Goal: Navigation & Orientation: Locate item on page

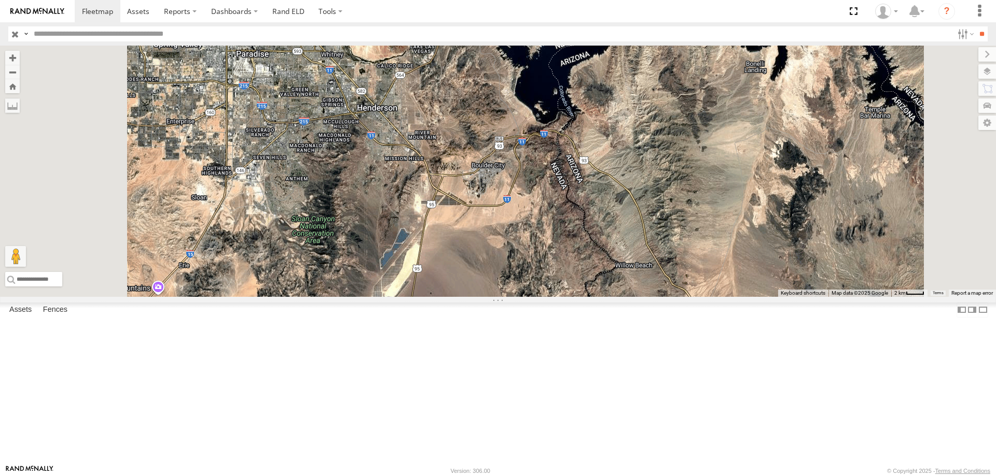
click at [537, 172] on div at bounding box center [498, 171] width 996 height 251
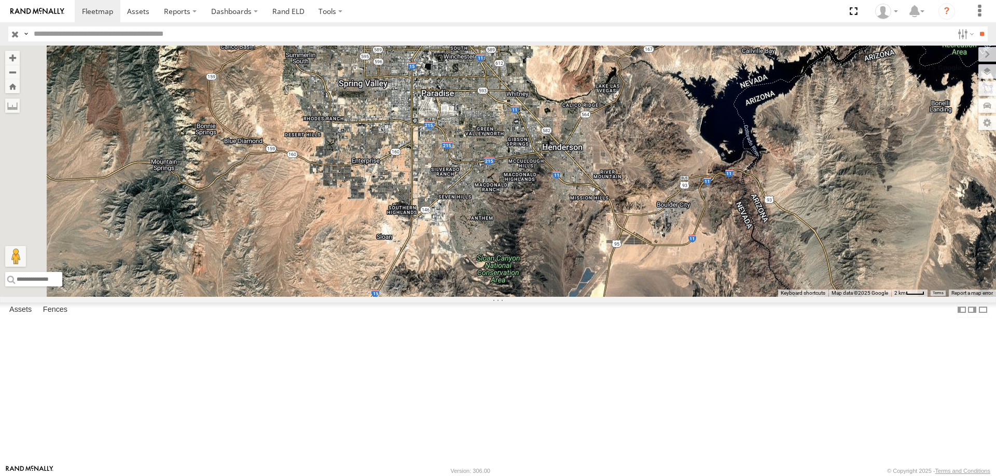
drag, startPoint x: 434, startPoint y: 245, endPoint x: 627, endPoint y: 289, distance: 197.8
click at [627, 289] on div at bounding box center [498, 171] width 996 height 251
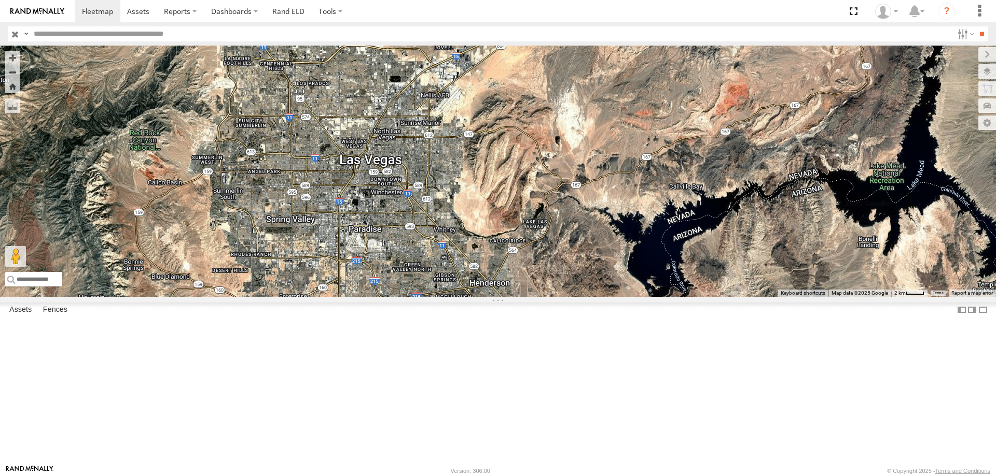
drag, startPoint x: 555, startPoint y: 338, endPoint x: 549, endPoint y: 352, distance: 16.0
click at [549, 297] on div at bounding box center [498, 171] width 996 height 251
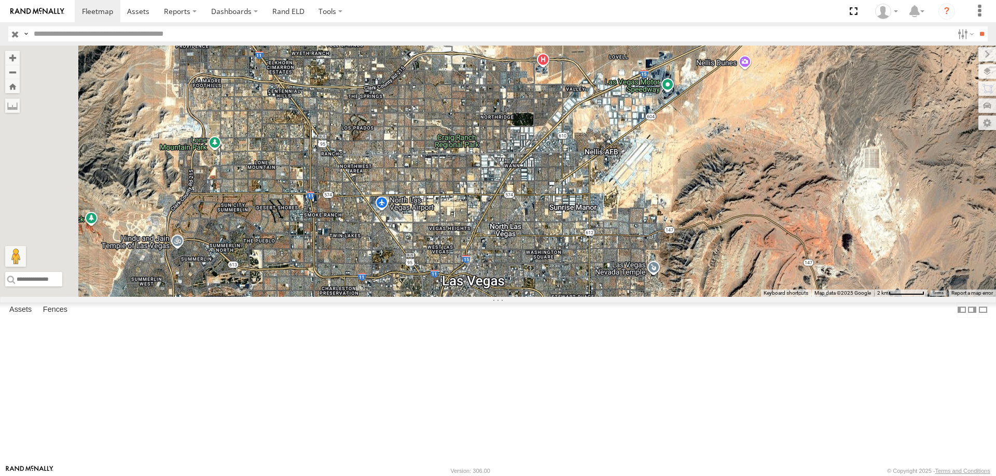
drag, startPoint x: 555, startPoint y: 130, endPoint x: 629, endPoint y: 298, distance: 183.6
click at [629, 297] on div at bounding box center [498, 171] width 996 height 251
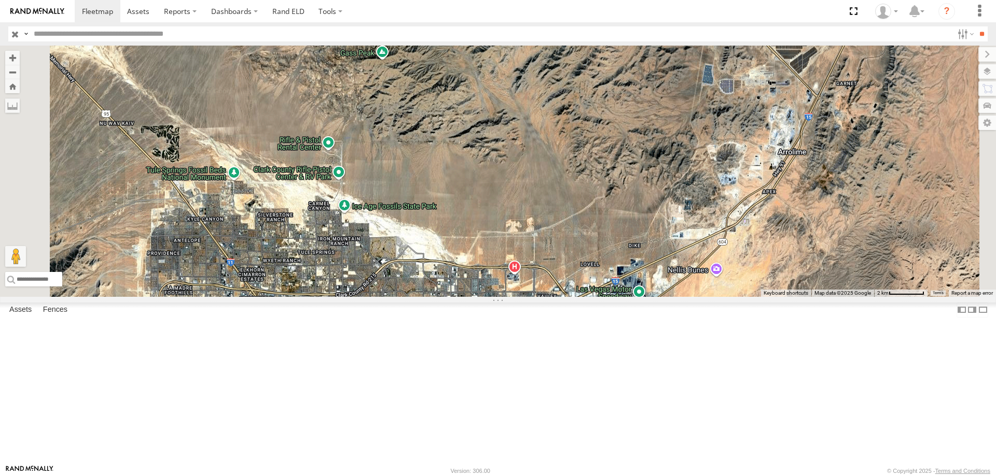
drag, startPoint x: 534, startPoint y: 209, endPoint x: 507, endPoint y: 425, distance: 217.4
click at [507, 297] on div at bounding box center [498, 171] width 996 height 251
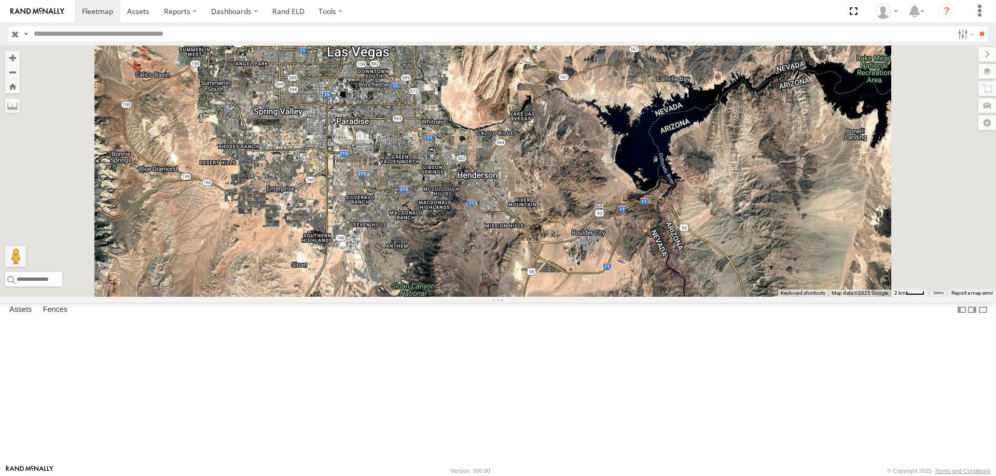
drag, startPoint x: 683, startPoint y: 276, endPoint x: 670, endPoint y: 72, distance: 205.2
click at [670, 69] on div at bounding box center [498, 171] width 996 height 251
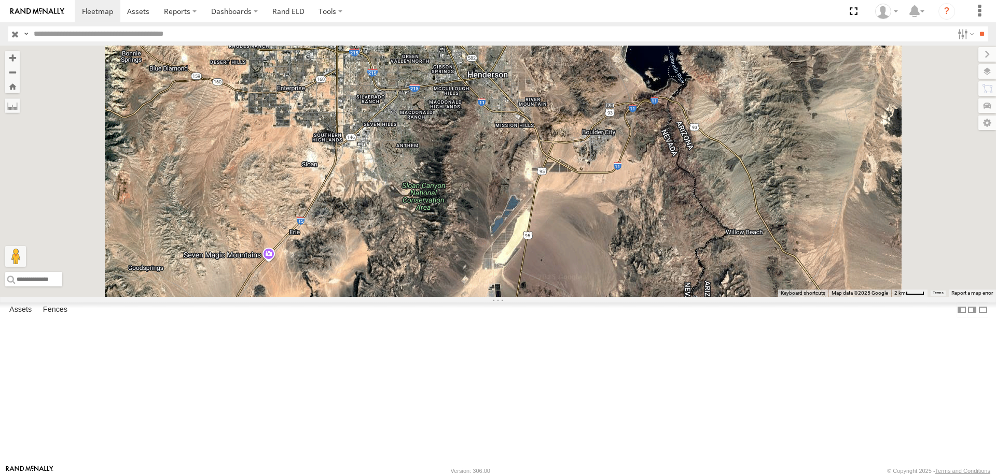
drag, startPoint x: 642, startPoint y: 261, endPoint x: 652, endPoint y: 171, distance: 91.3
click at [652, 171] on div at bounding box center [498, 171] width 996 height 251
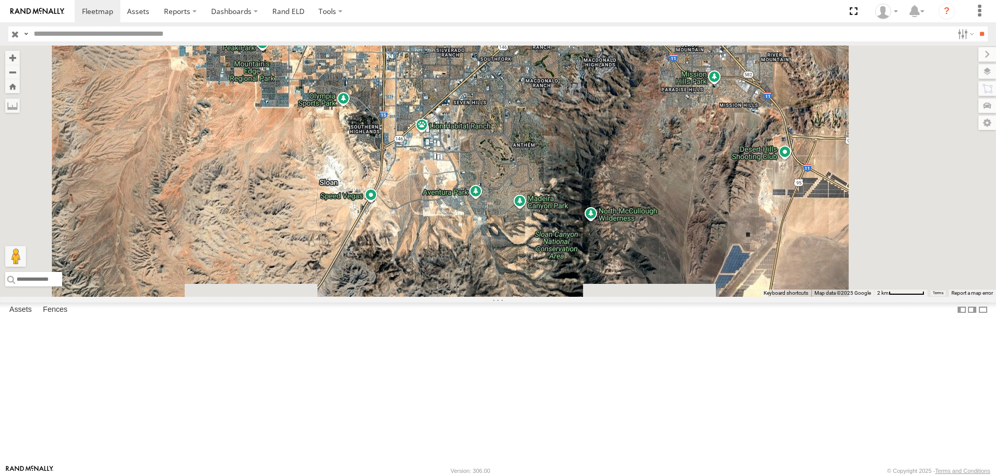
drag, startPoint x: 710, startPoint y: 278, endPoint x: 672, endPoint y: 157, distance: 126.6
click at [672, 157] on div at bounding box center [498, 171] width 996 height 251
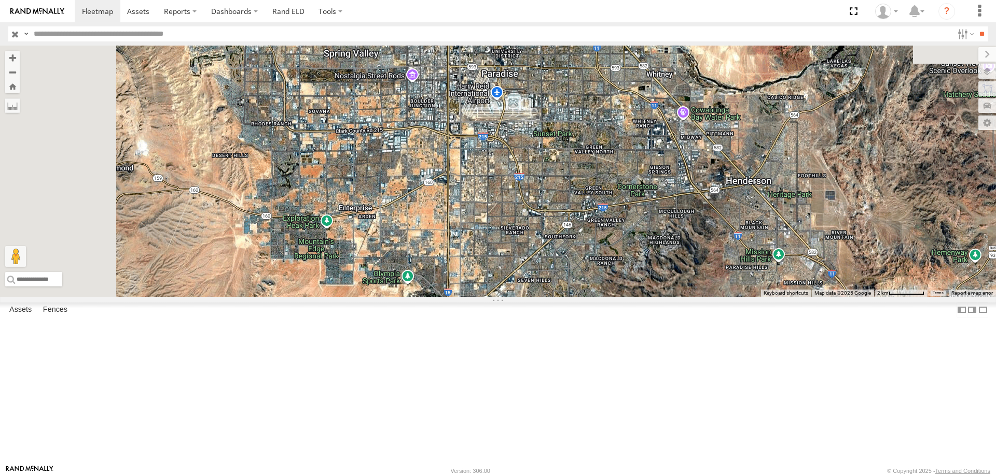
drag, startPoint x: 637, startPoint y: 313, endPoint x: 659, endPoint y: 356, distance: 47.8
click at [659, 297] on div at bounding box center [498, 171] width 996 height 251
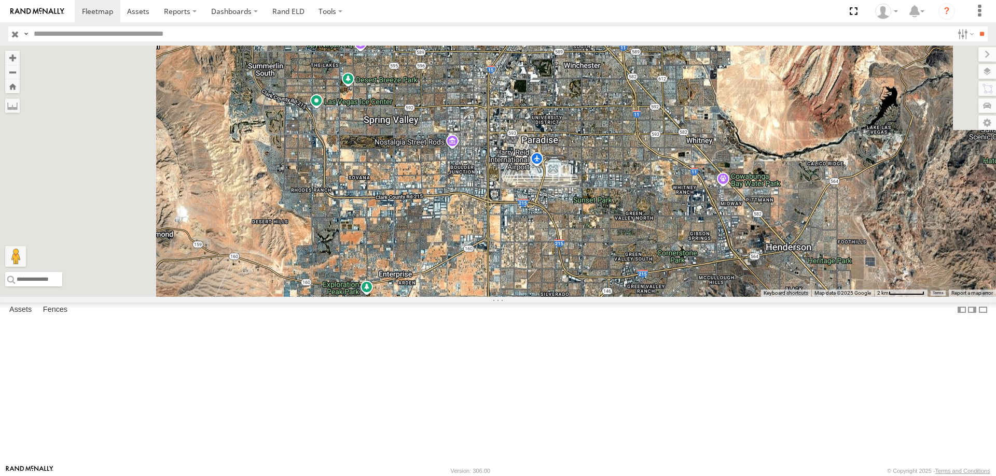
drag, startPoint x: 517, startPoint y: 162, endPoint x: 594, endPoint y: 258, distance: 122.4
click at [594, 258] on div at bounding box center [498, 171] width 996 height 251
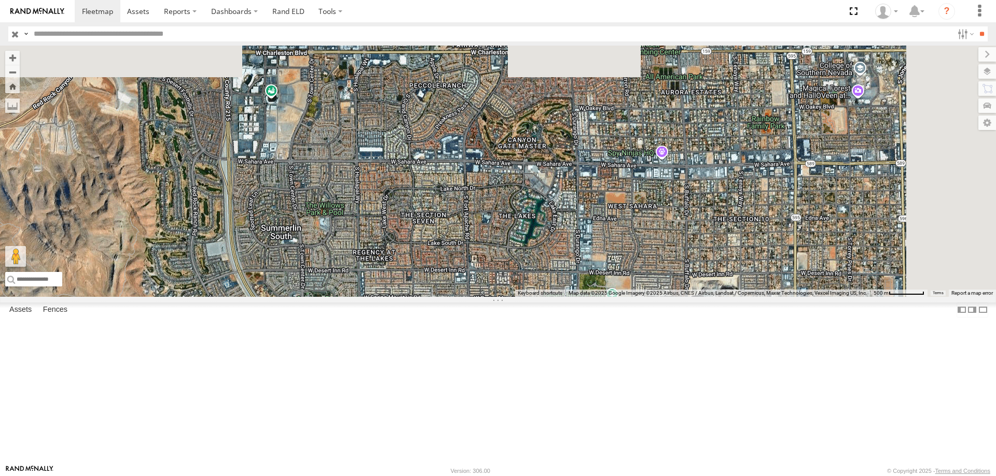
drag, startPoint x: 489, startPoint y: 108, endPoint x: 430, endPoint y: 326, distance: 225.6
click at [430, 297] on div at bounding box center [498, 171] width 996 height 251
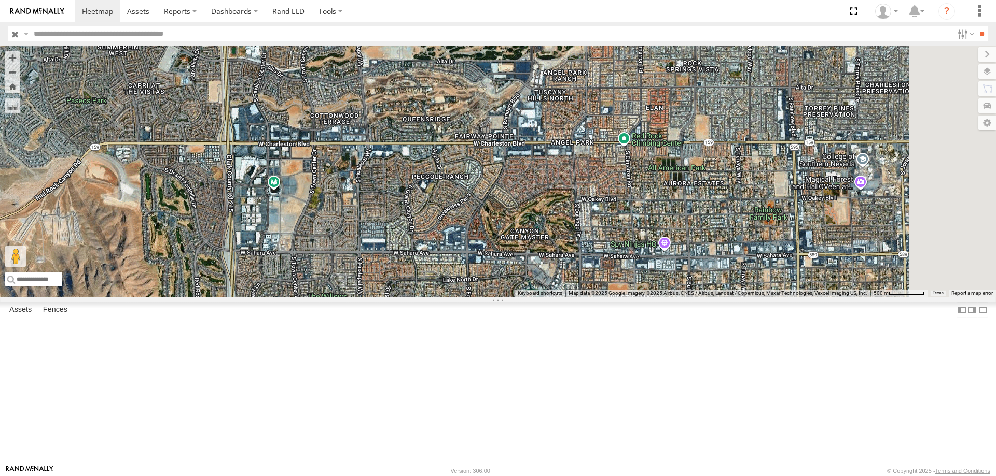
drag, startPoint x: 495, startPoint y: 117, endPoint x: 534, endPoint y: 366, distance: 251.9
click at [534, 297] on div at bounding box center [498, 171] width 996 height 251
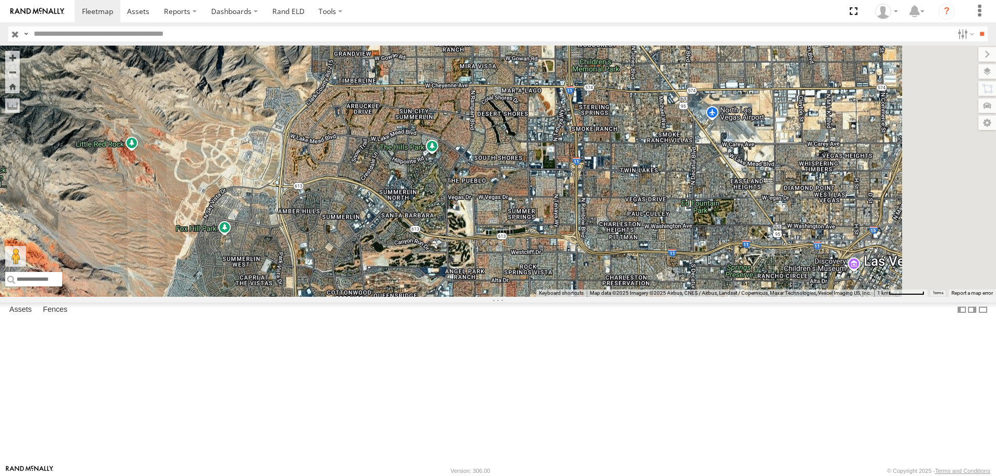
drag, startPoint x: 585, startPoint y: 232, endPoint x: 515, endPoint y: 307, distance: 102.7
click at [515, 297] on div at bounding box center [498, 171] width 996 height 251
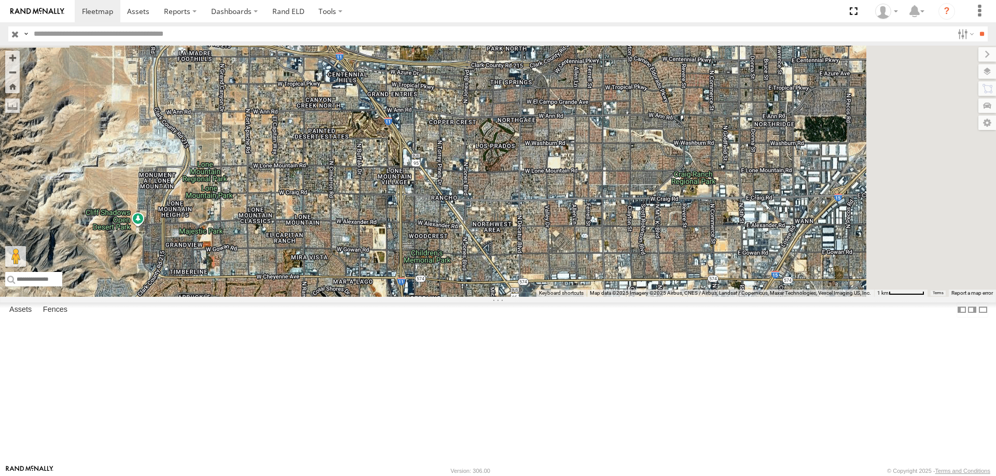
drag, startPoint x: 728, startPoint y: 358, endPoint x: 685, endPoint y: 428, distance: 81.7
click at [685, 297] on div at bounding box center [498, 171] width 996 height 251
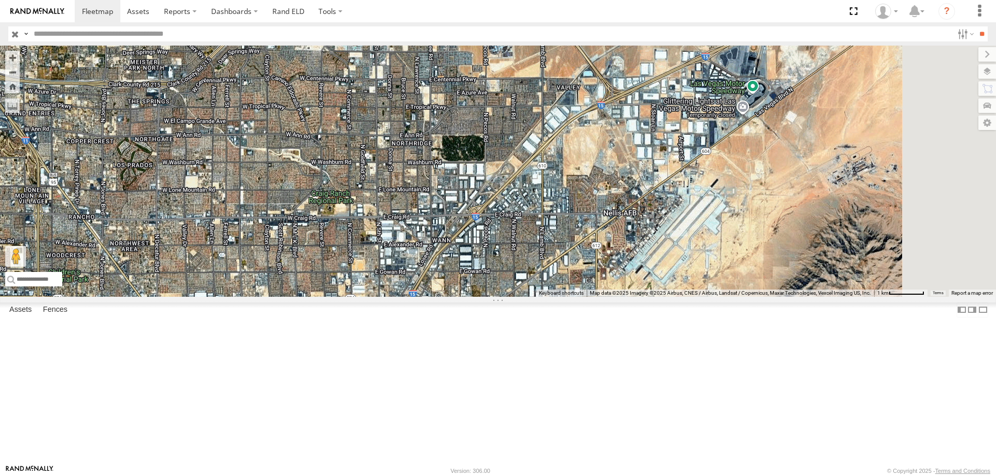
click at [442, 297] on div at bounding box center [498, 171] width 996 height 251
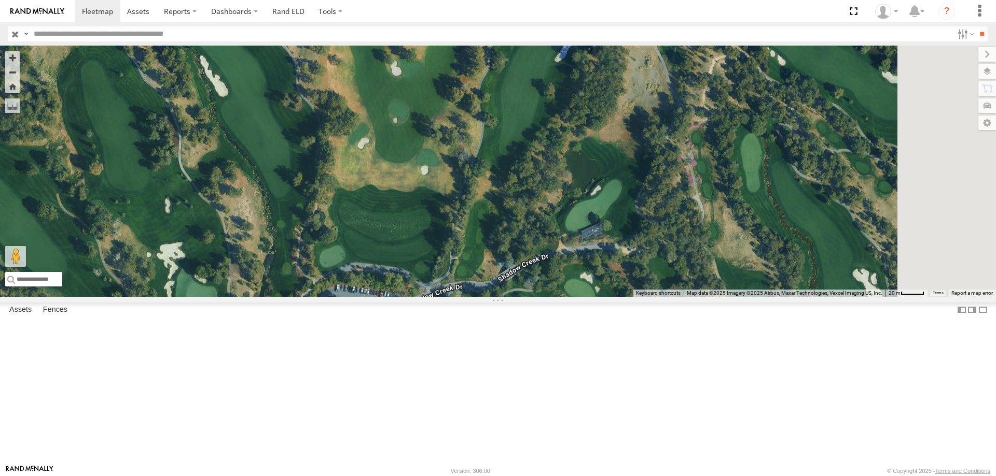
drag, startPoint x: 609, startPoint y: 247, endPoint x: 510, endPoint y: 325, distance: 126.3
click at [510, 297] on div at bounding box center [498, 171] width 996 height 251
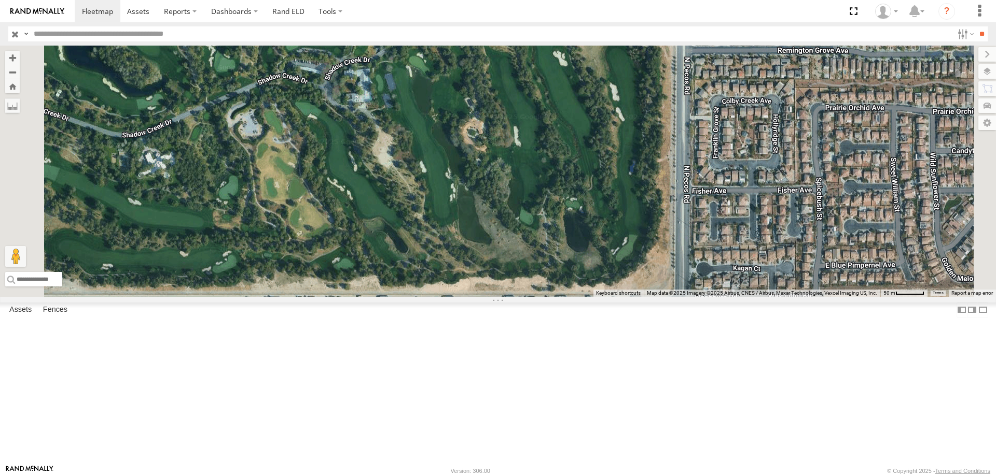
drag, startPoint x: 703, startPoint y: 388, endPoint x: 661, endPoint y: 234, distance: 159.5
click at [661, 234] on div at bounding box center [498, 171] width 996 height 251
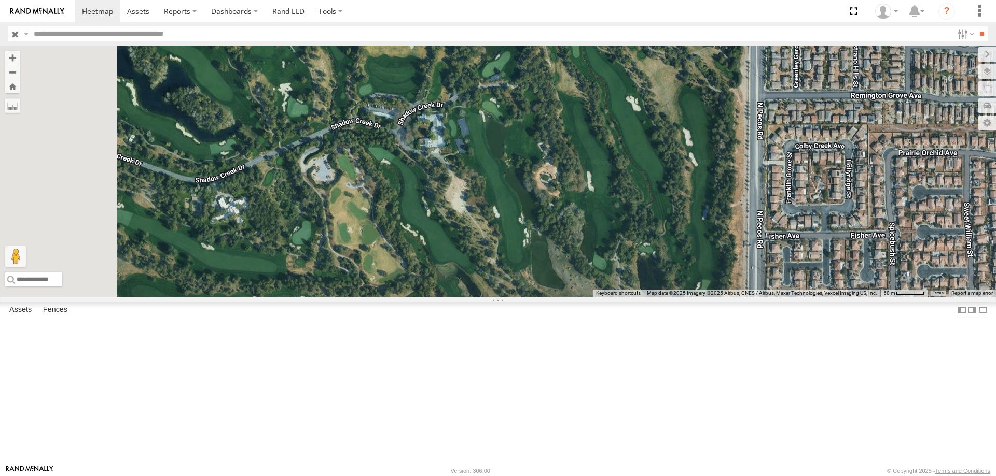
drag, startPoint x: 489, startPoint y: 169, endPoint x: 576, endPoint y: 226, distance: 103.7
click at [576, 226] on div at bounding box center [498, 171] width 996 height 251
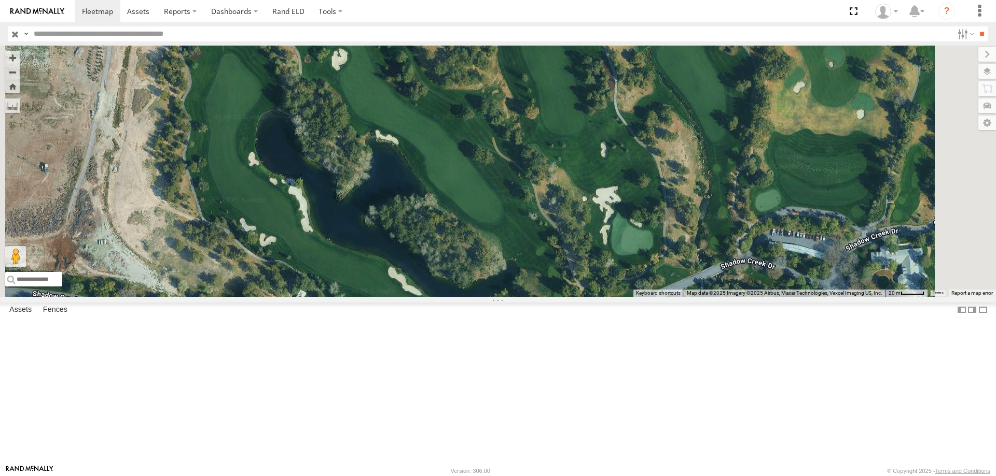
drag, startPoint x: 556, startPoint y: 340, endPoint x: 555, endPoint y: 166, distance: 173.7
click at [555, 166] on div at bounding box center [498, 171] width 996 height 251
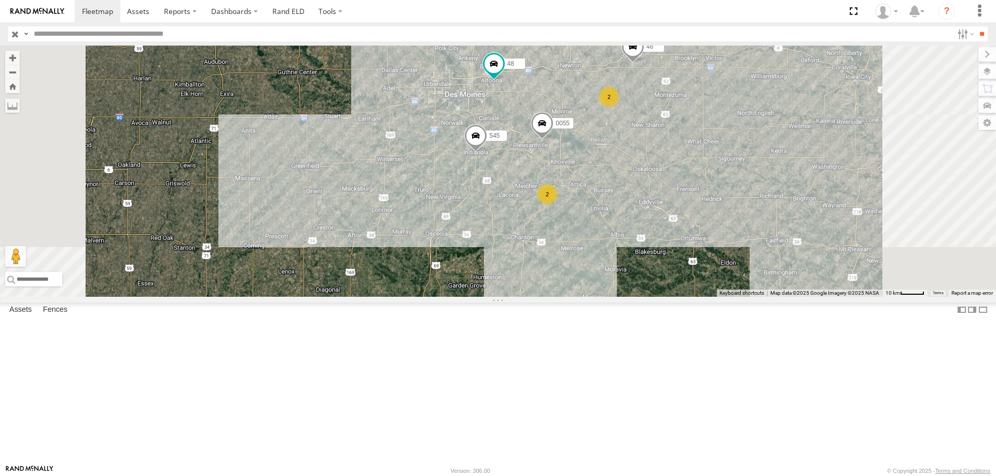
drag, startPoint x: 660, startPoint y: 189, endPoint x: 645, endPoint y: 189, distance: 14.5
click at [645, 189] on div "545 0055 48 46 2 2" at bounding box center [498, 171] width 996 height 251
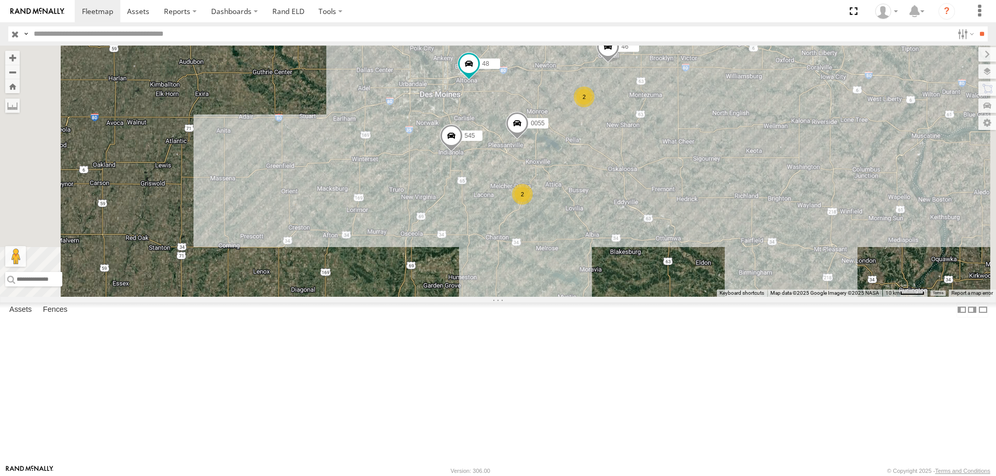
click at [462, 152] on span at bounding box center [451, 138] width 23 height 28
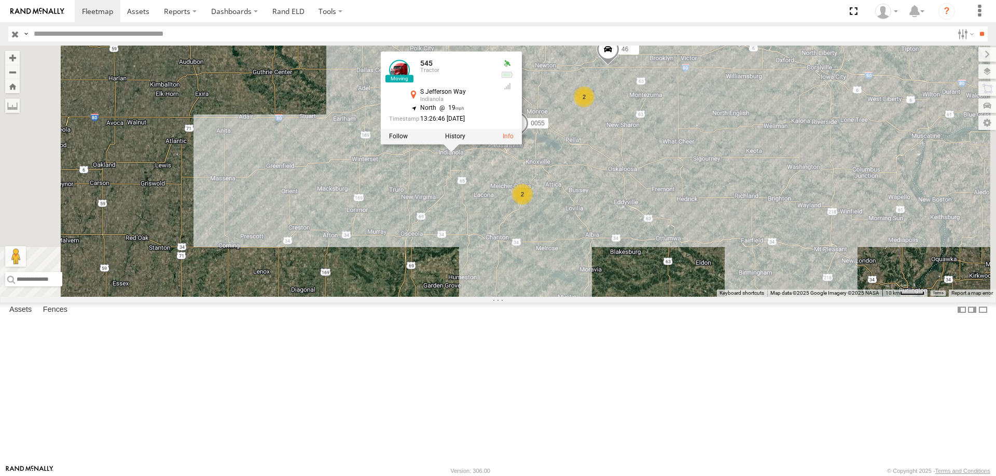
click at [554, 248] on div "545 0055 48 46 2 2 545 Tractor [GEOGRAPHIC_DATA] 41.3587 , -93.5582 North 19 13…" at bounding box center [498, 171] width 996 height 251
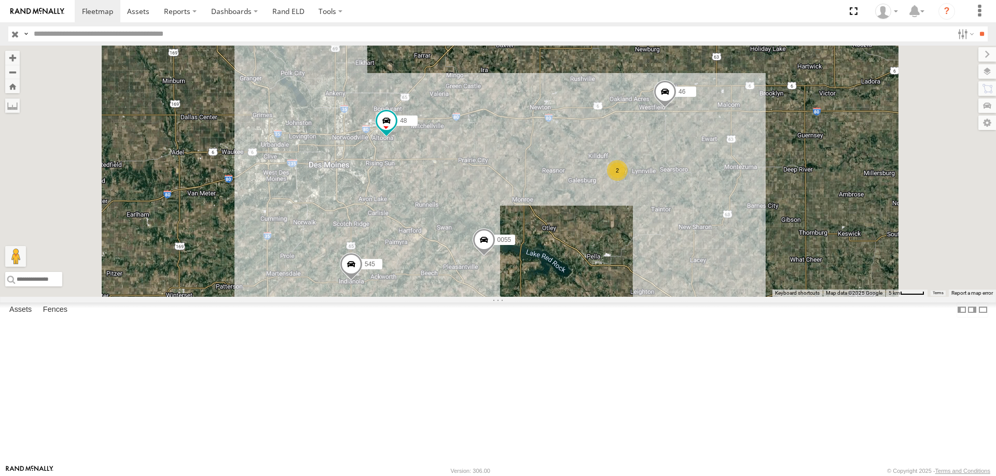
click at [560, 291] on div "545 0055 48 46 2 2" at bounding box center [498, 171] width 996 height 251
click at [396, 130] on span at bounding box center [386, 120] width 19 height 19
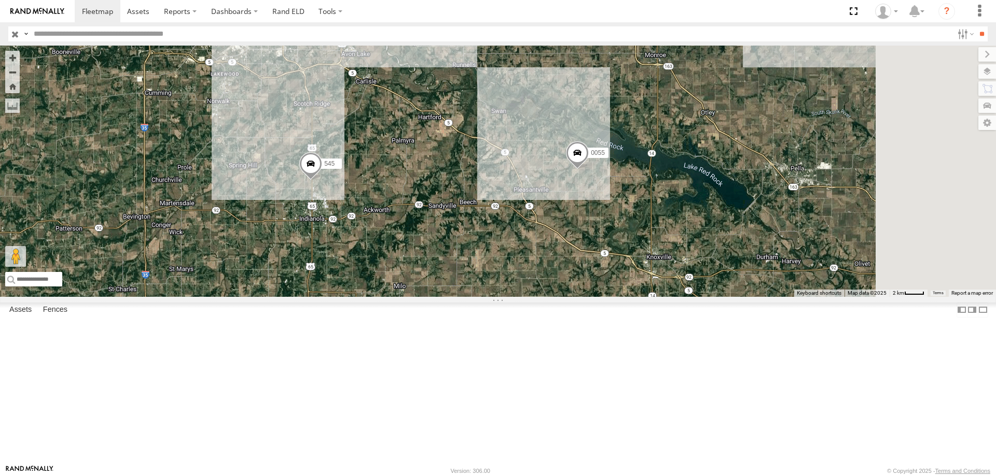
drag, startPoint x: 809, startPoint y: 188, endPoint x: 680, endPoint y: 243, distance: 140.5
click at [680, 243] on div "545 0055 48 2" at bounding box center [498, 171] width 996 height 251
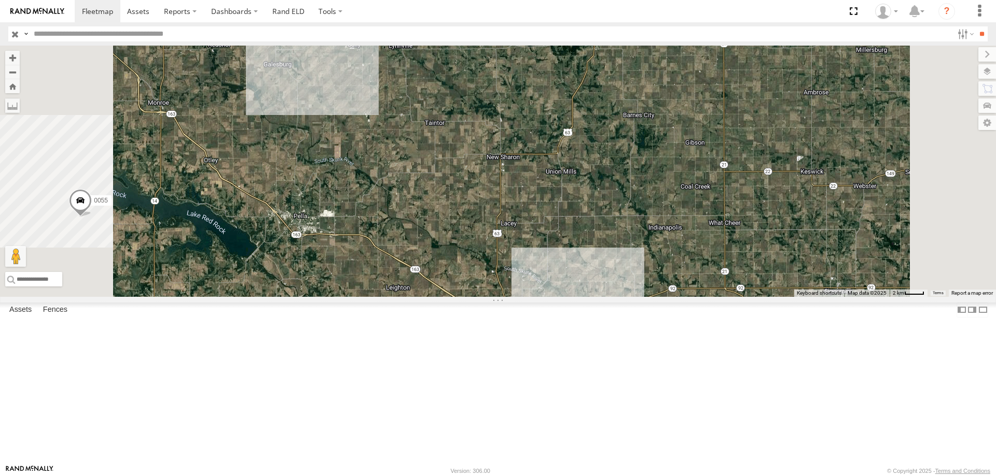
drag, startPoint x: 661, startPoint y: 289, endPoint x: 665, endPoint y: 316, distance: 27.7
click at [665, 297] on div "545 0055 48 46" at bounding box center [498, 171] width 996 height 251
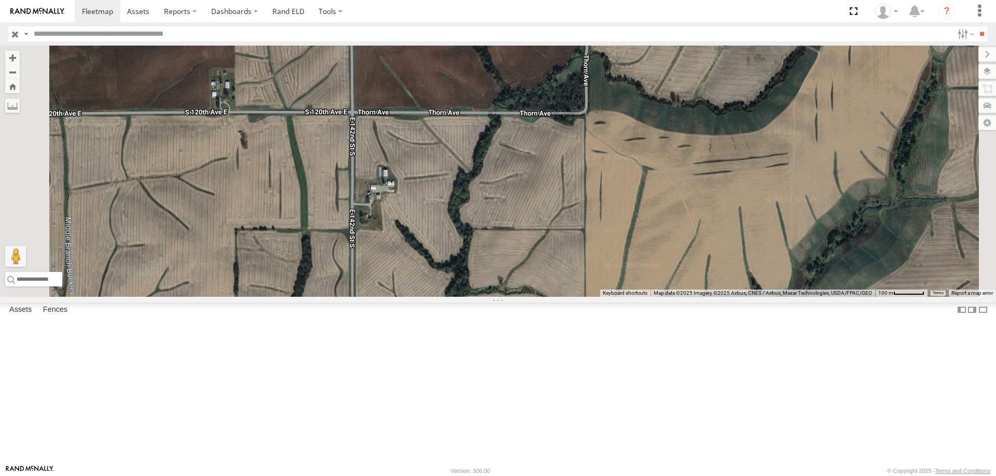
drag, startPoint x: 544, startPoint y: 335, endPoint x: 527, endPoint y: 176, distance: 160.1
click at [527, 176] on div "545 0055 48 46" at bounding box center [498, 171] width 996 height 251
